Goal: Transaction & Acquisition: Obtain resource

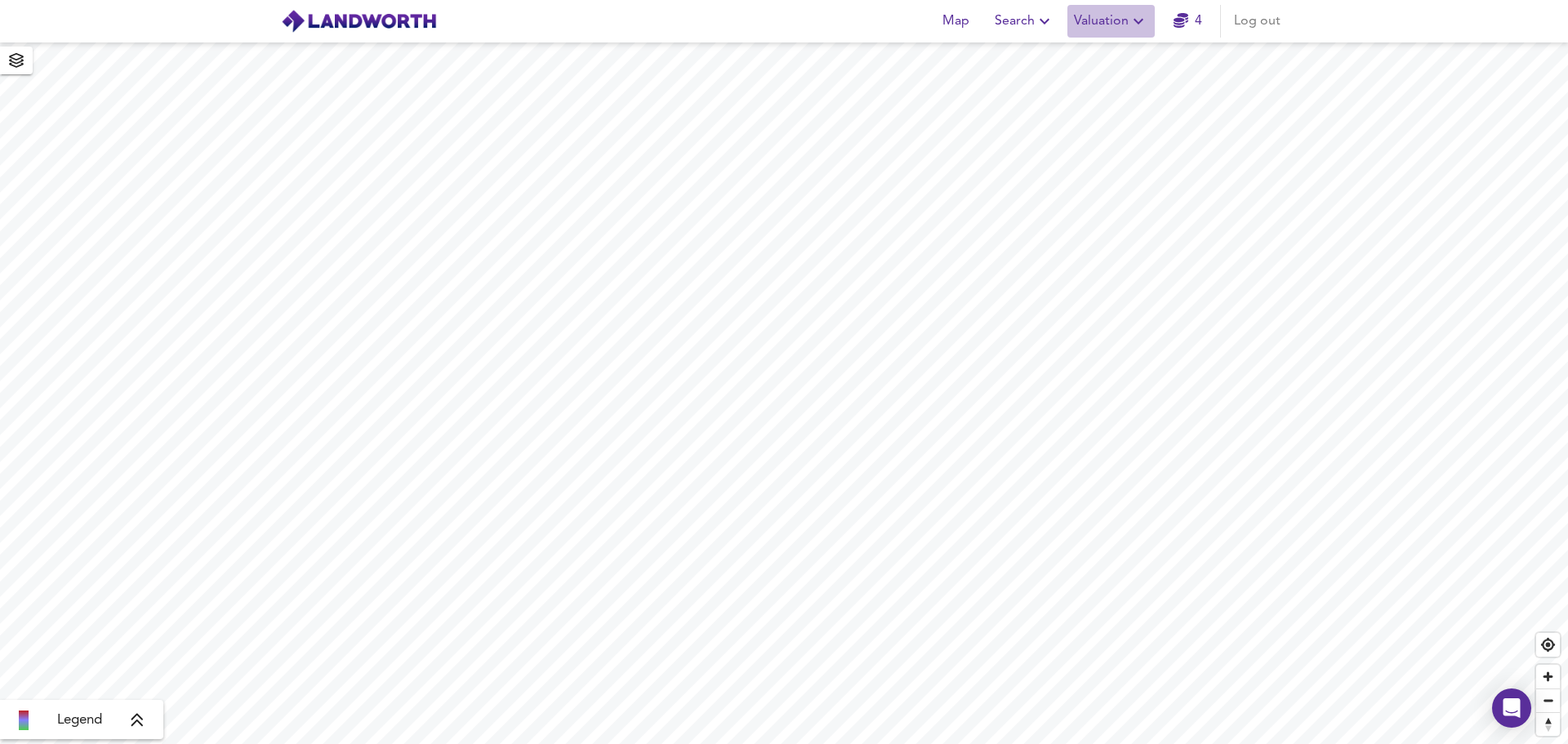
click at [1139, 19] on icon "button" at bounding box center [1138, 20] width 19 height 19
click at [1105, 54] on li "New Valuation Report" at bounding box center [1111, 59] width 195 height 29
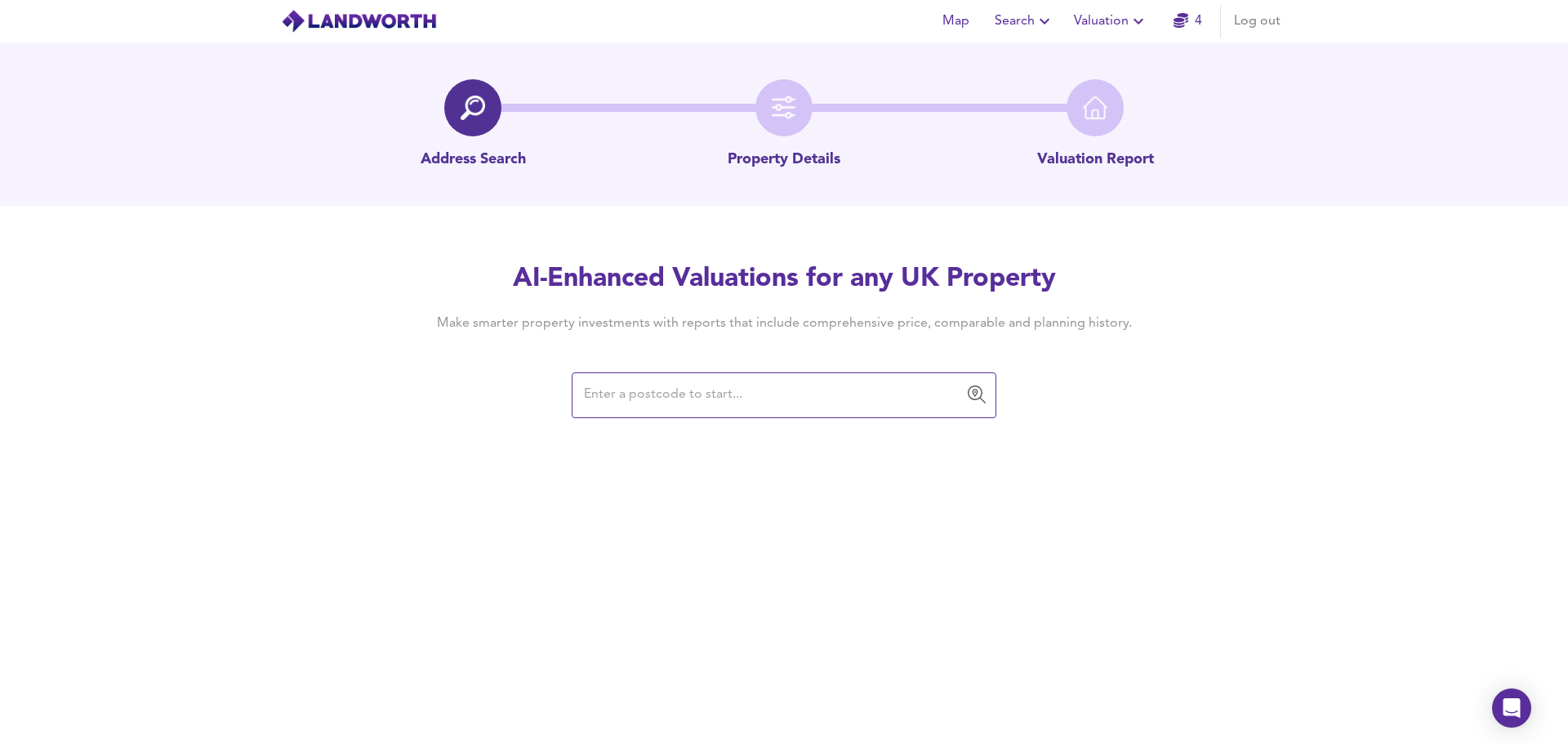
click at [670, 390] on input "text" at bounding box center [771, 396] width 386 height 31
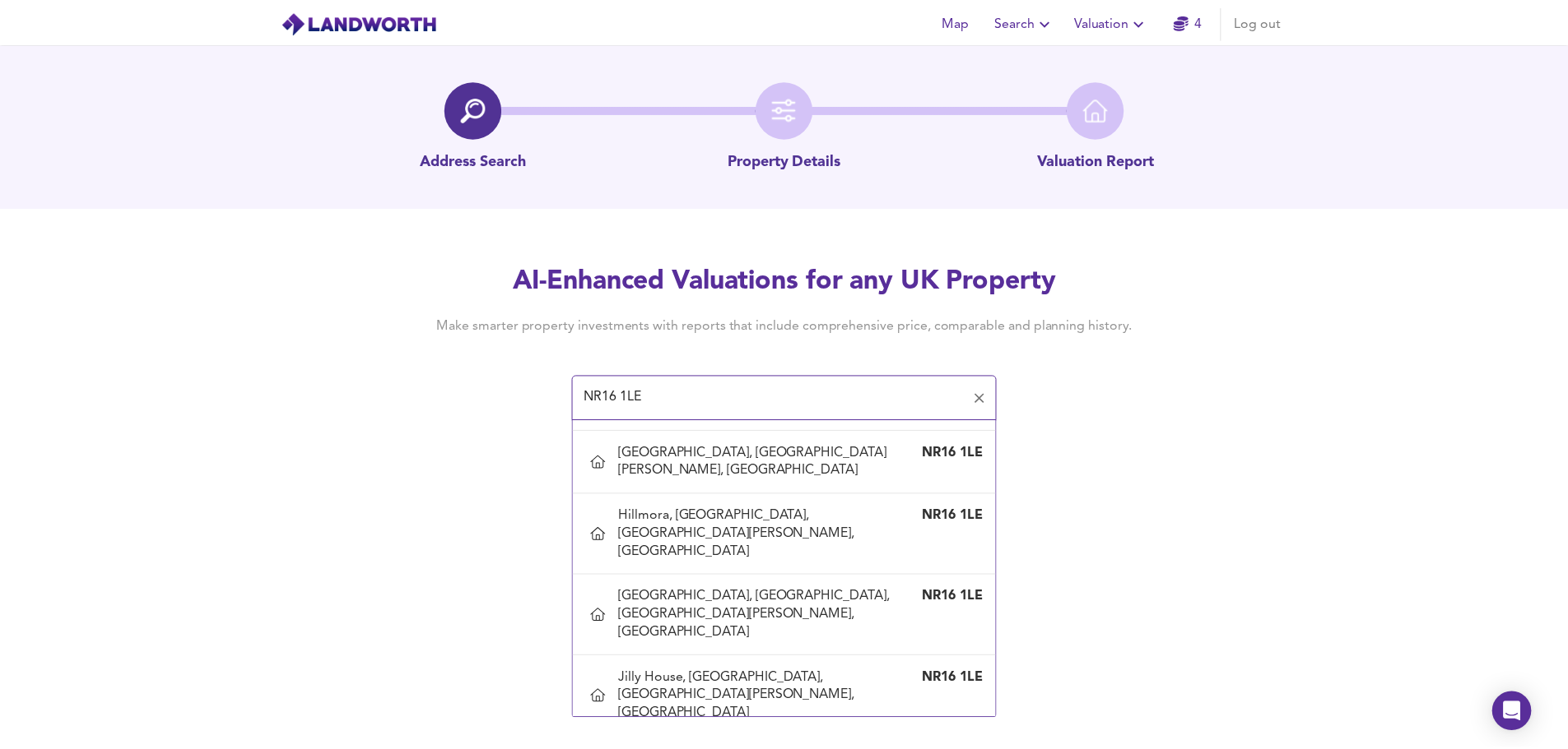
scroll to position [2152, 0]
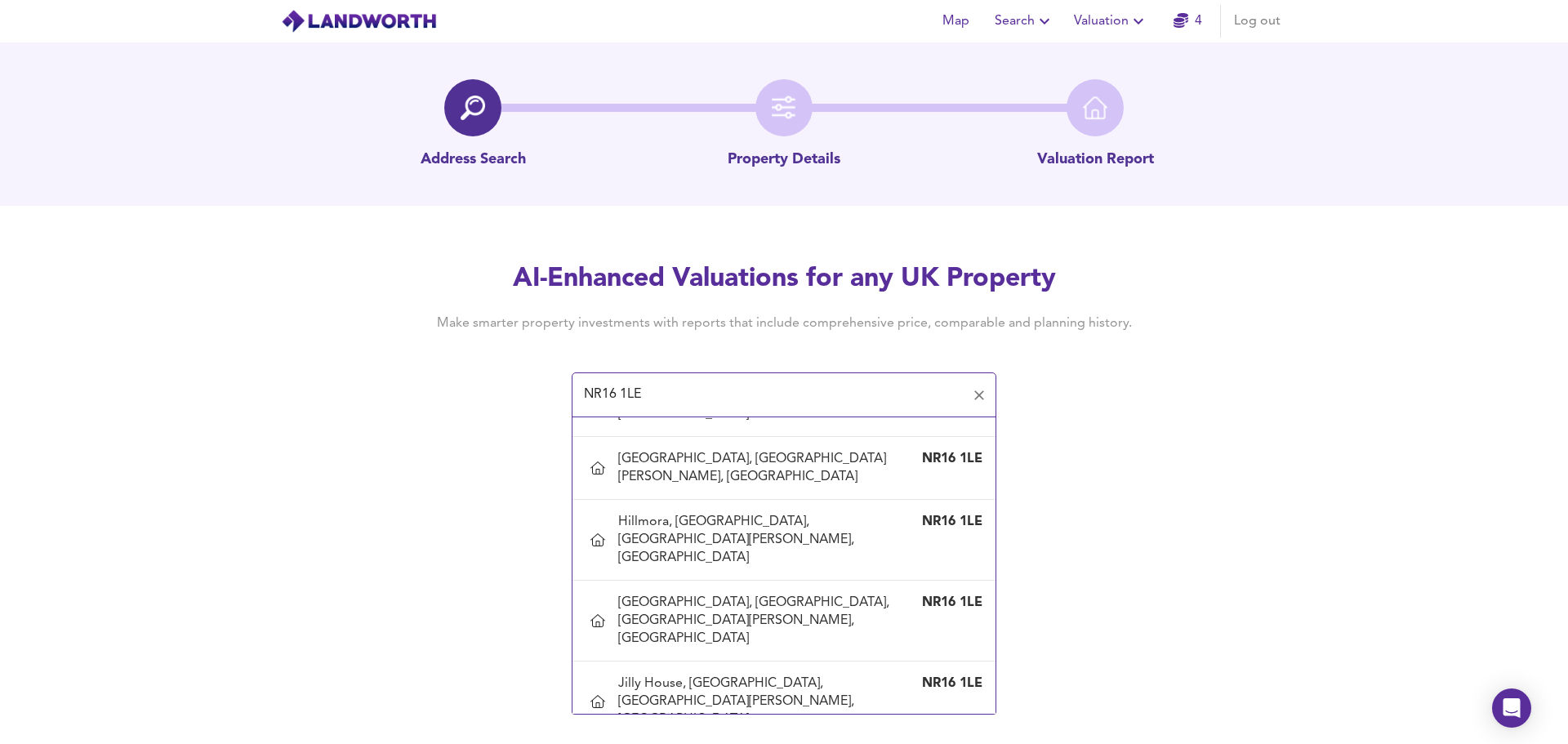
type input "Pinewood, [GEOGRAPHIC_DATA], [GEOGRAPHIC_DATA][PERSON_NAME], [GEOGRAPHIC_DATA]"
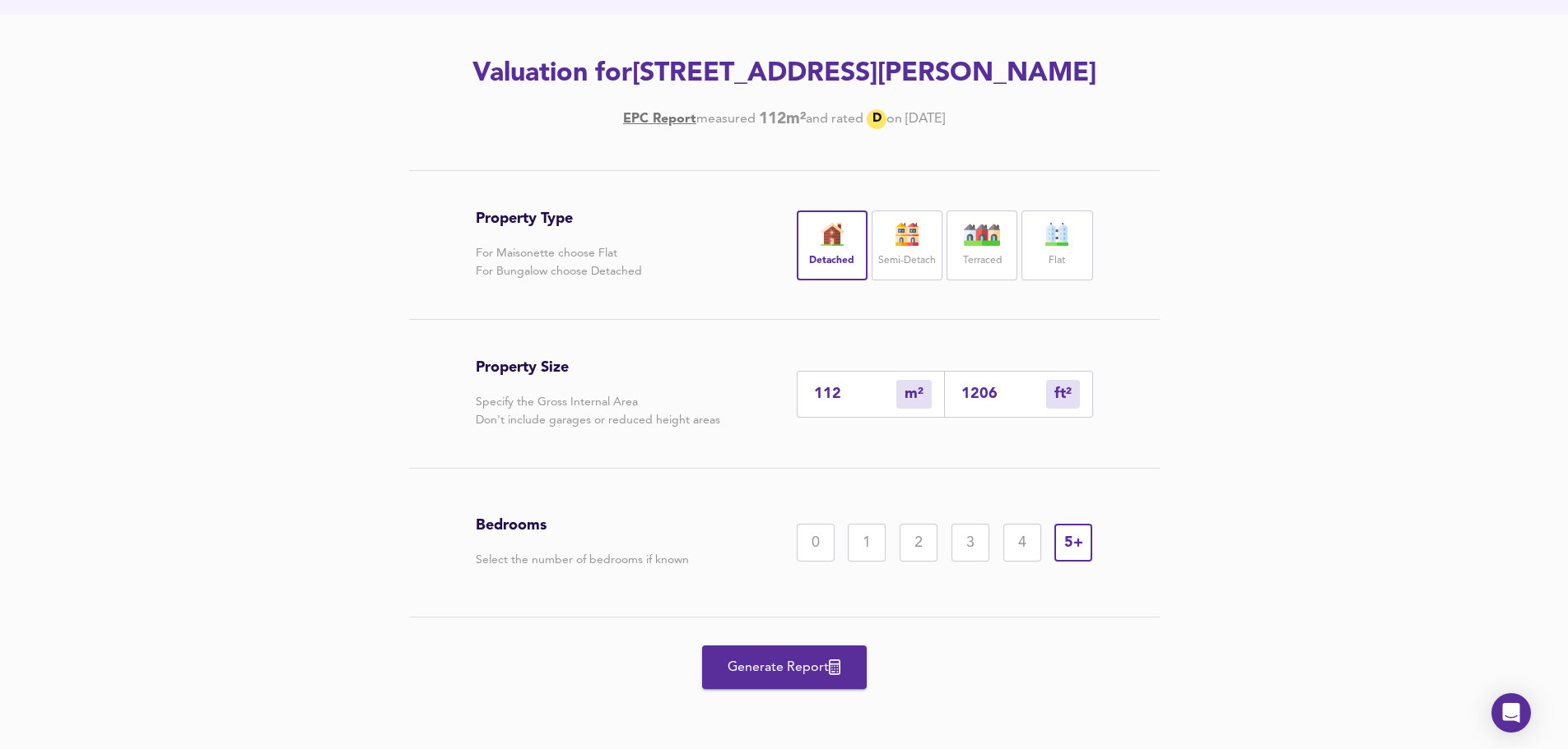
scroll to position [201, 0]
click at [781, 679] on span "Generate Report" at bounding box center [784, 667] width 132 height 23
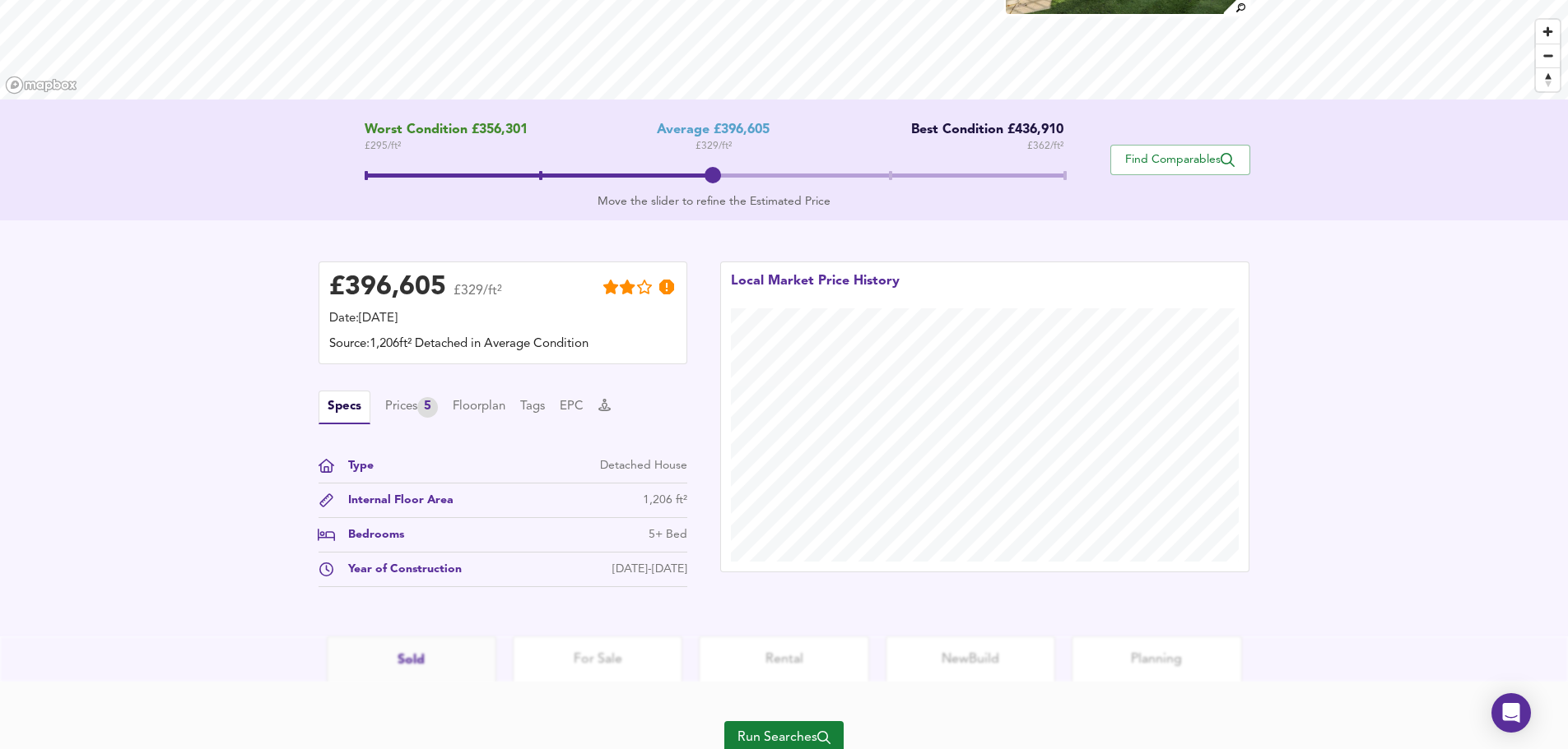
scroll to position [272, 0]
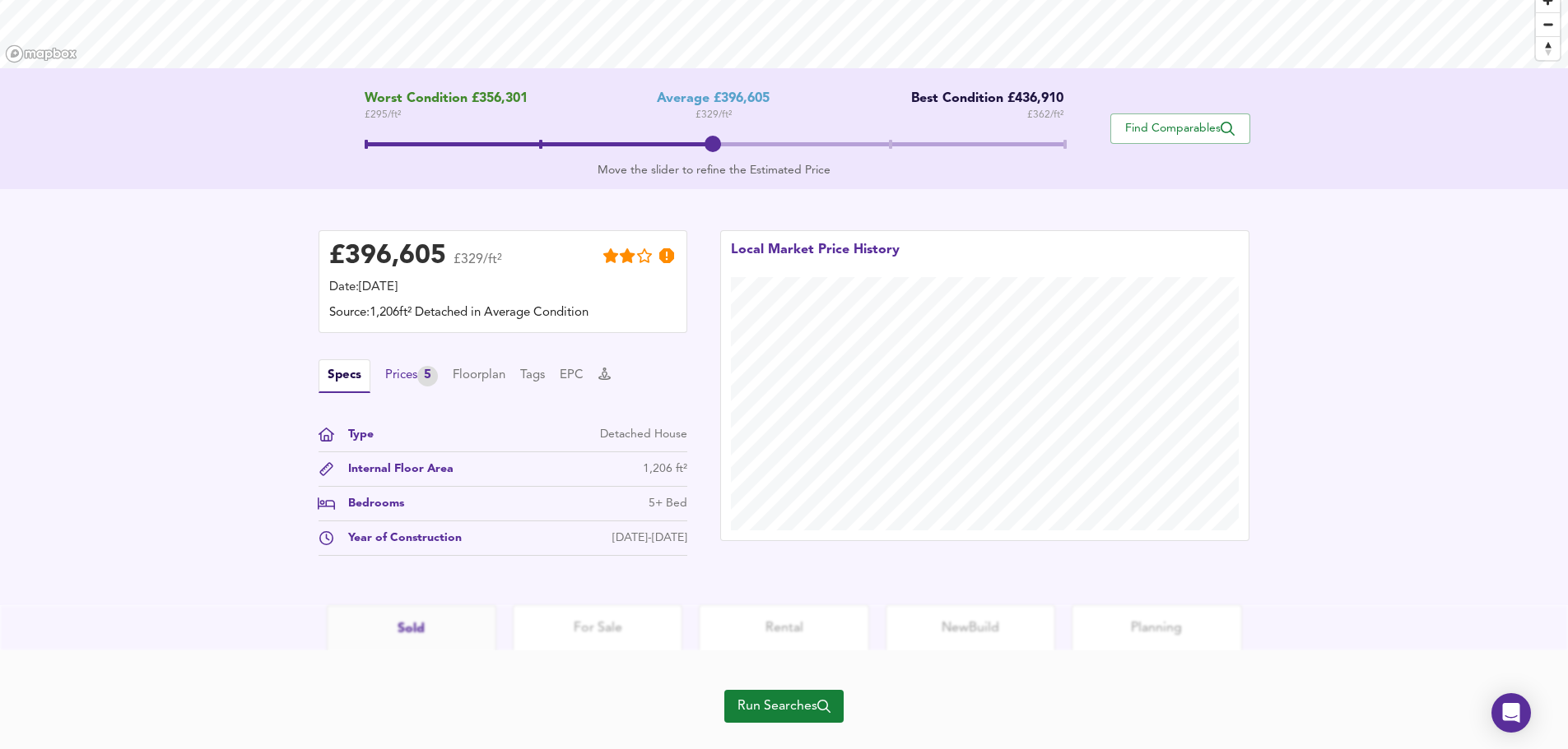
click at [395, 375] on div "Prices 5" at bounding box center [411, 376] width 53 height 20
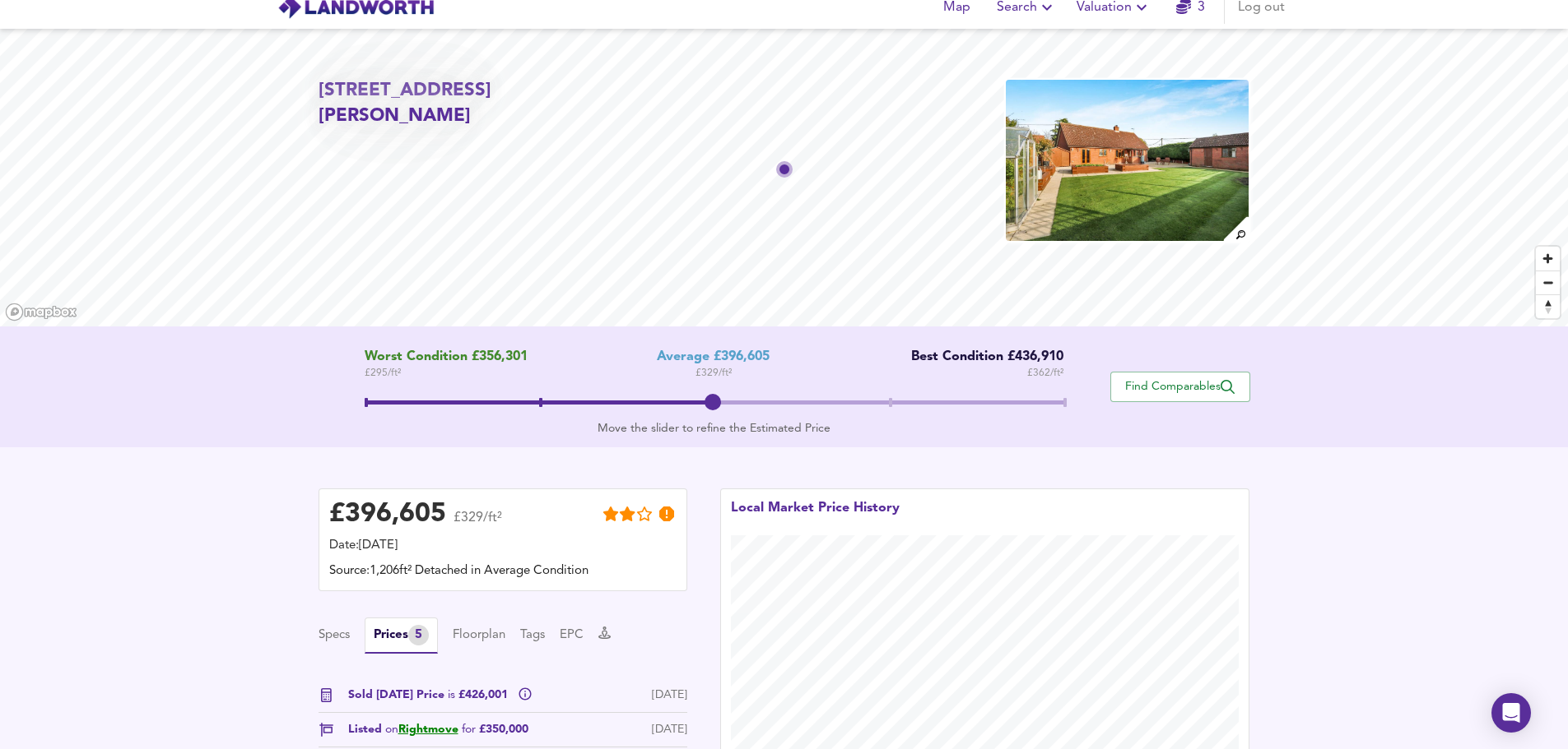
scroll to position [0, 0]
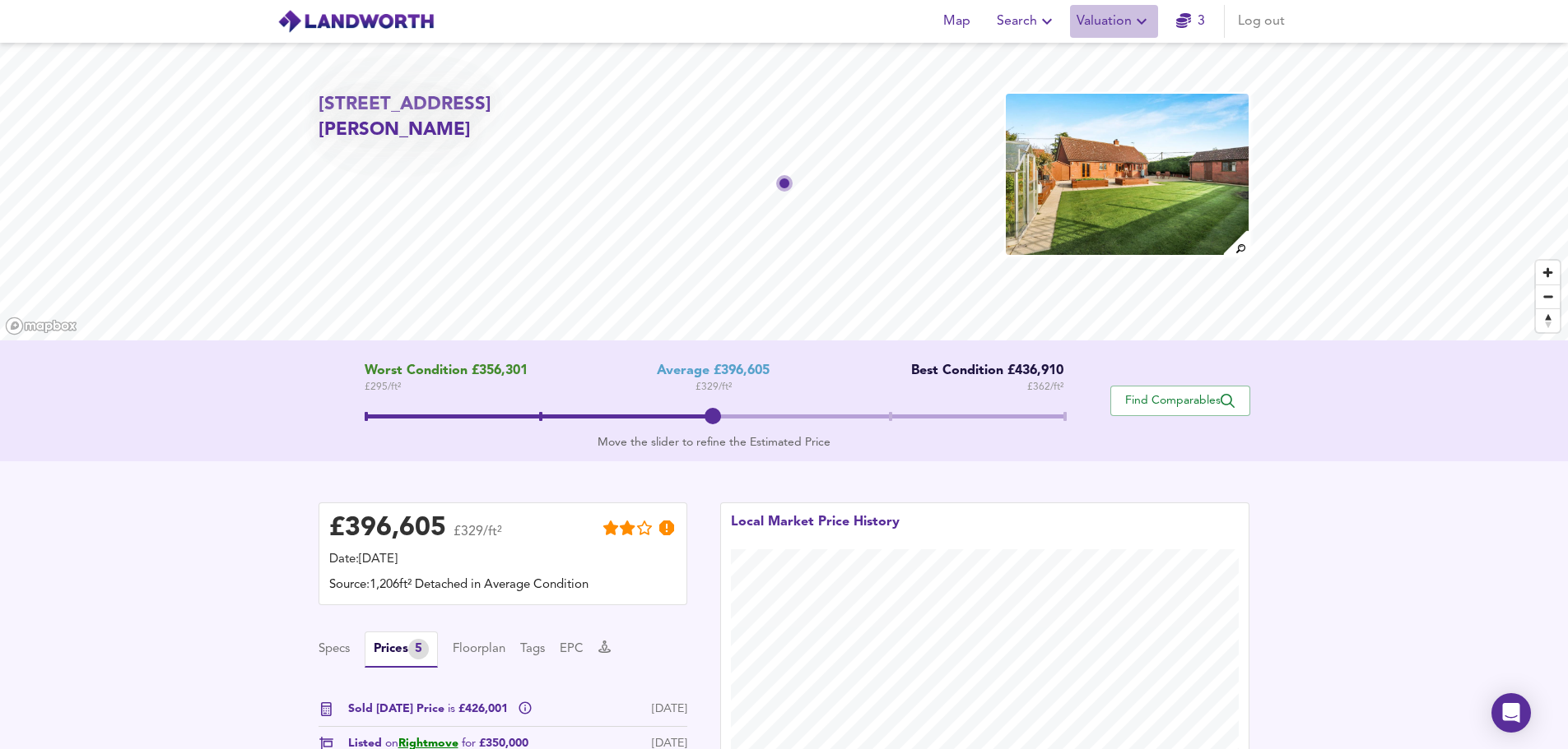
click at [1137, 16] on icon "button" at bounding box center [1141, 20] width 19 height 19
click at [1121, 17] on span "Valuation" at bounding box center [1113, 21] width 75 height 23
click at [1190, 403] on span "Find Comparables" at bounding box center [1180, 400] width 122 height 16
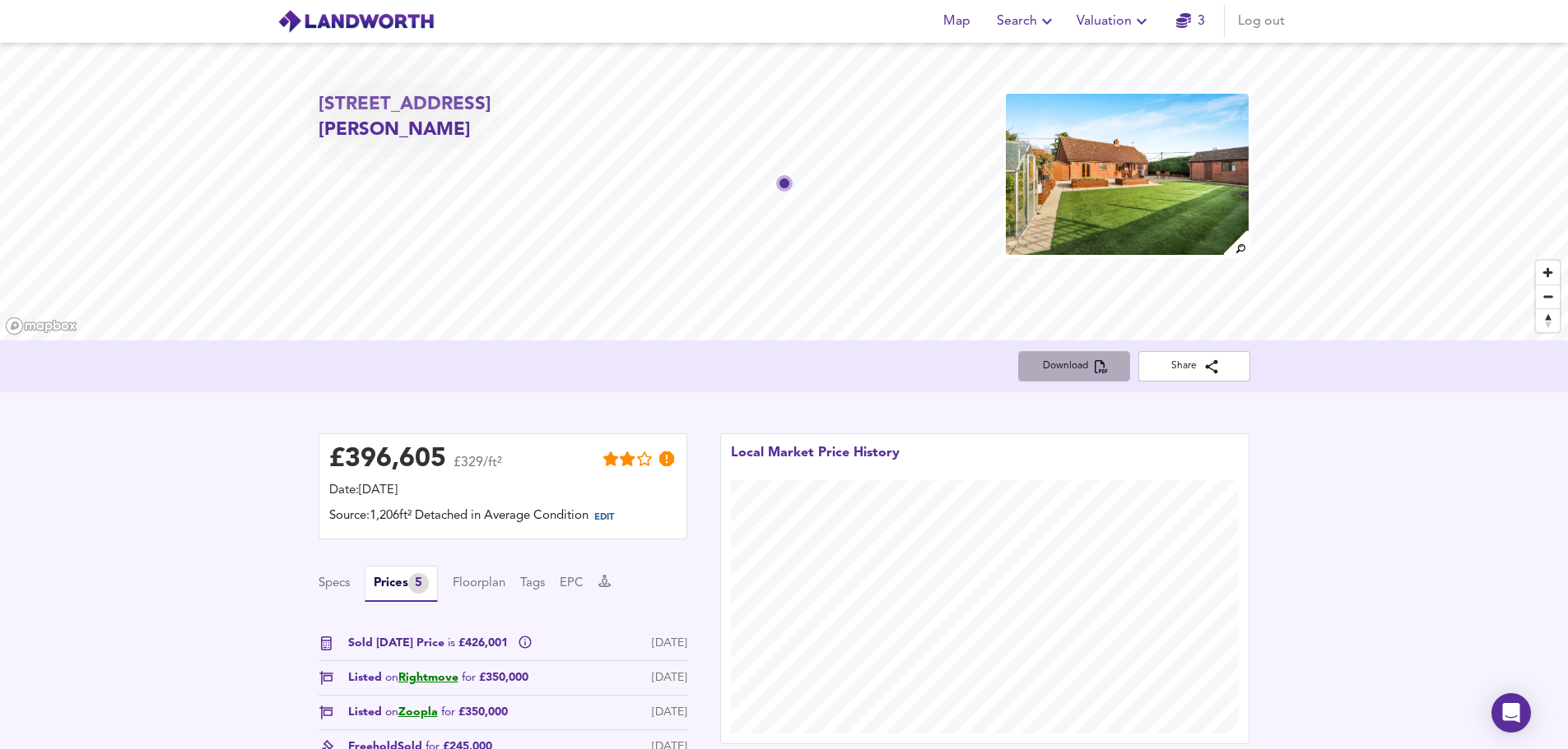
click at [1069, 361] on span "Download" at bounding box center [1073, 366] width 86 height 18
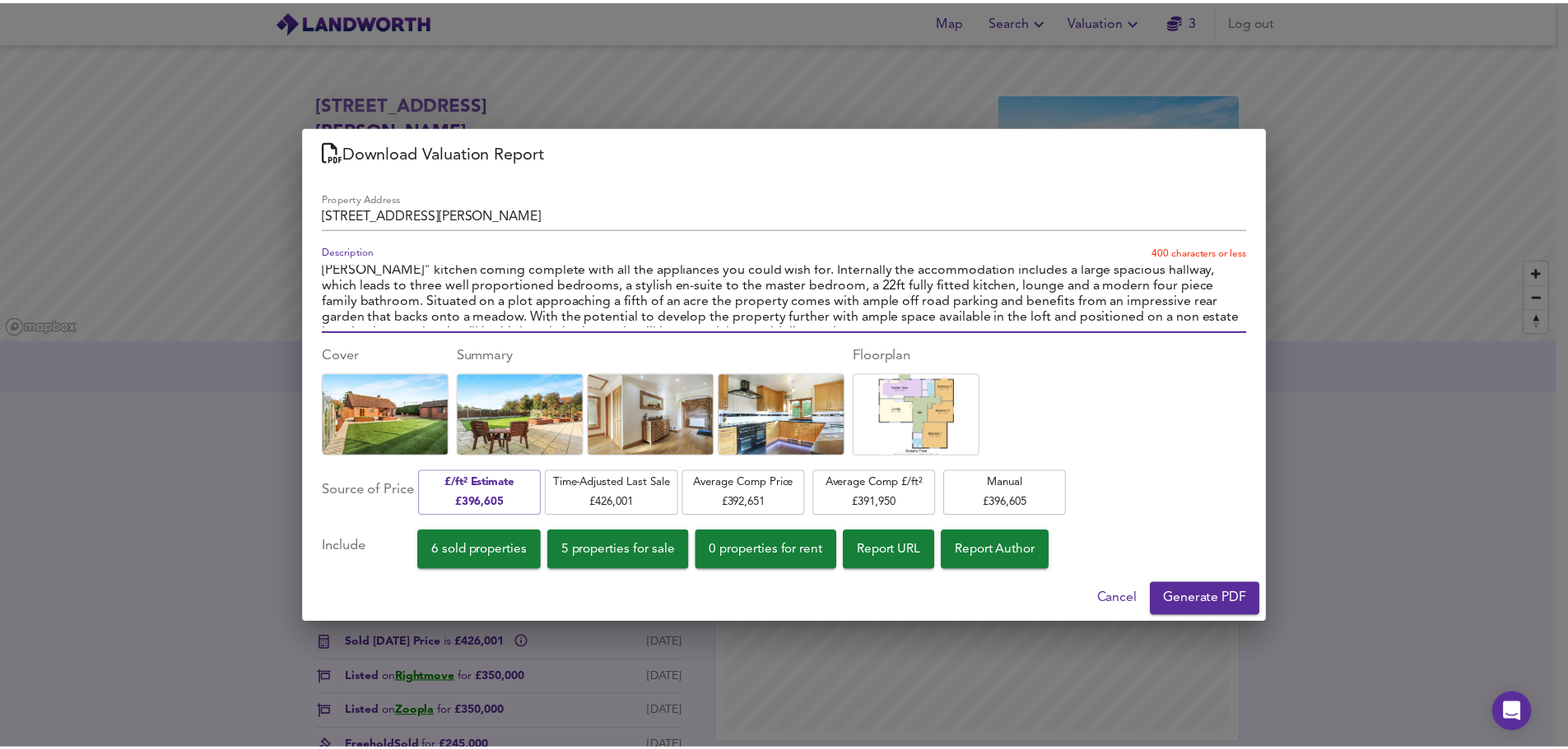
scroll to position [47, 0]
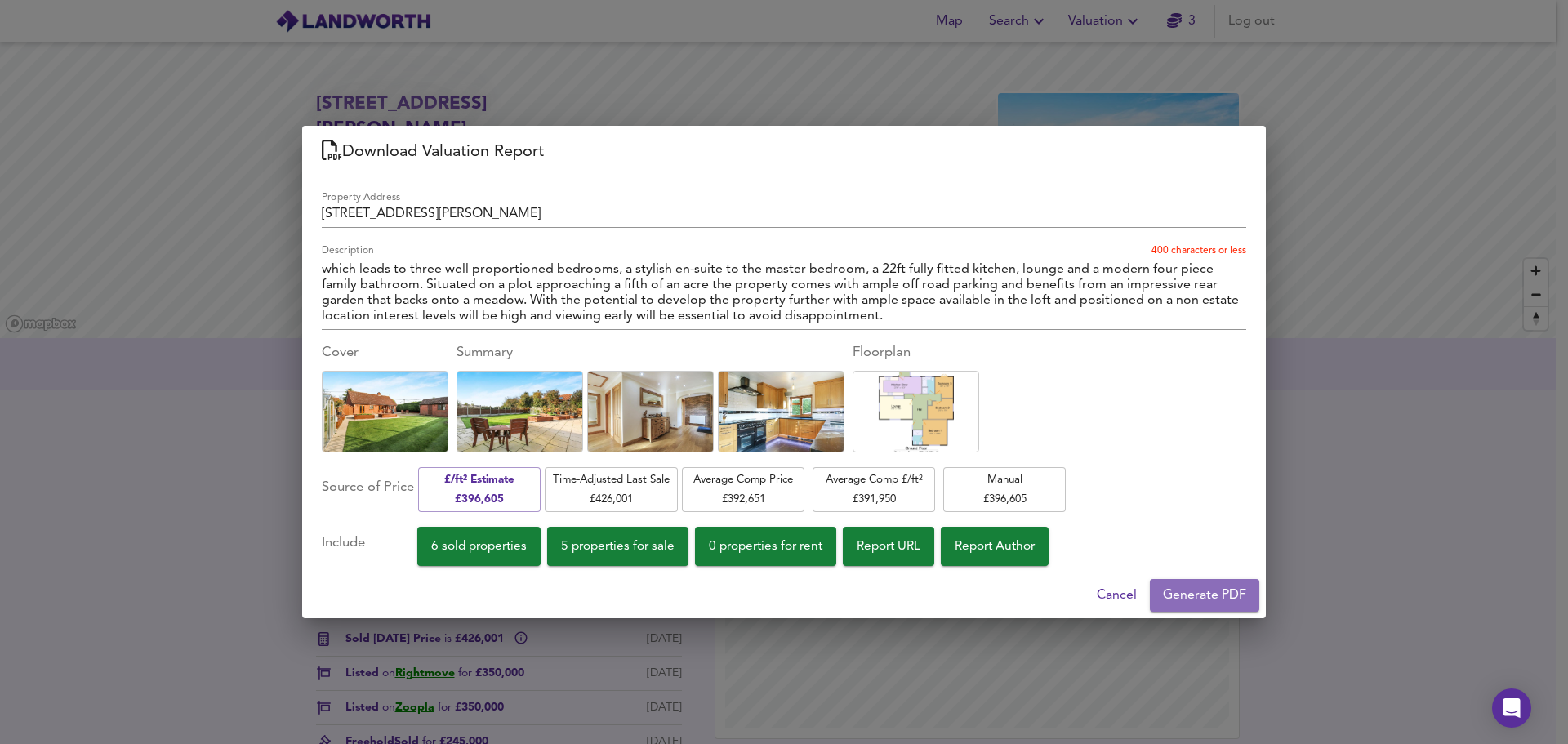
click at [1199, 591] on span "Generate PDF" at bounding box center [1204, 596] width 83 height 23
